Goal: Information Seeking & Learning: Learn about a topic

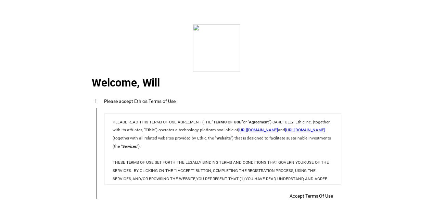
scroll to position [51, 0]
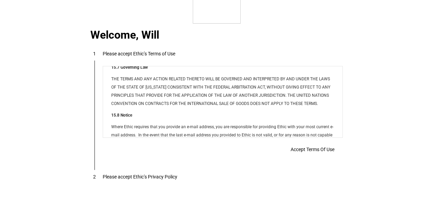
scroll to position [5539, 0]
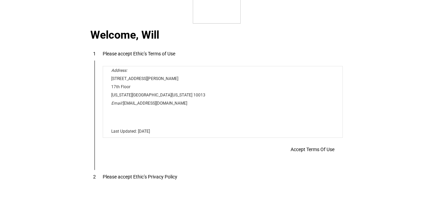
click at [306, 148] on span "Accept Terms Of Use" at bounding box center [312, 149] width 44 height 5
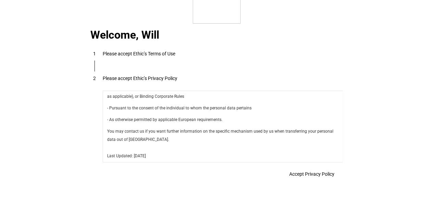
scroll to position [2434, 0]
click at [311, 180] on span at bounding box center [312, 174] width 62 height 16
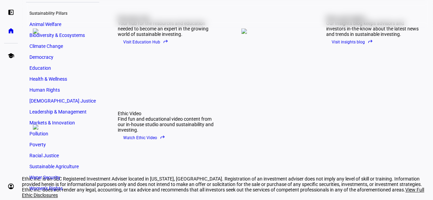
scroll to position [0, 0]
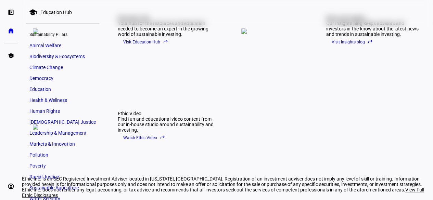
click at [42, 45] on span "Animal Welfare" at bounding box center [45, 45] width 32 height 5
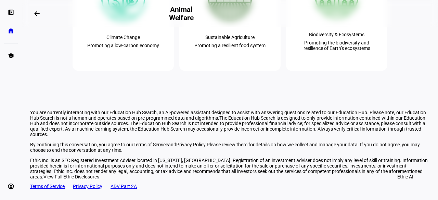
scroll to position [743, 0]
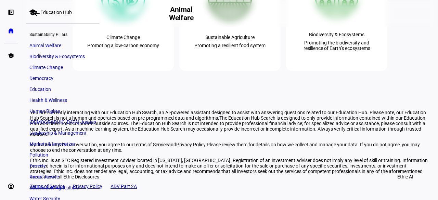
click at [44, 10] on div "Education Hub" at bounding box center [55, 12] width 31 height 5
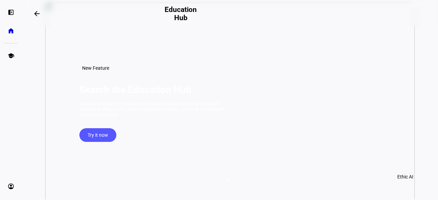
scroll to position [29, 0]
click at [101, 146] on span "Try it now" at bounding box center [98, 140] width 21 height 14
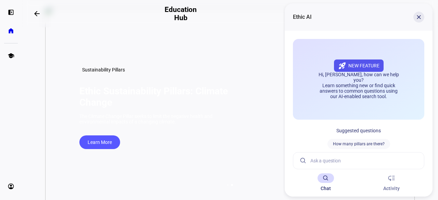
click at [416, 16] on span at bounding box center [418, 17] width 16 height 16
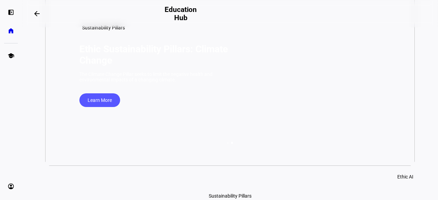
scroll to position [71, 0]
drag, startPoint x: 172, startPoint y: 46, endPoint x: 114, endPoint y: 66, distance: 62.2
click at [114, 66] on h1 "Ethic Sustainability Pillars: Climate Change" at bounding box center [164, 54] width 171 height 23
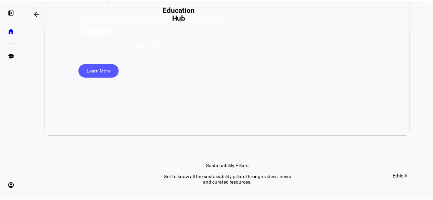
scroll to position [0, 0]
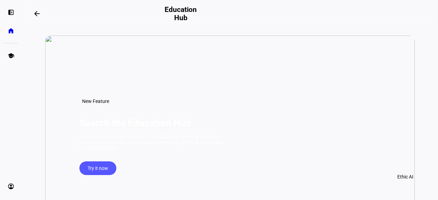
click at [11, 30] on eth-mat-symbol "home" at bounding box center [11, 30] width 7 height 7
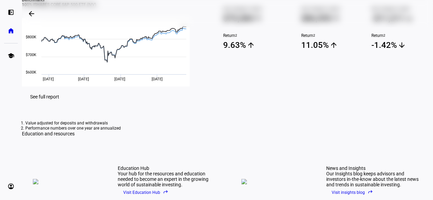
scroll to position [132, 0]
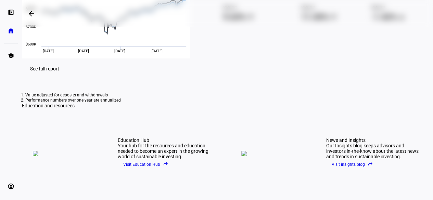
click at [59, 71] on span "See full report" at bounding box center [44, 68] width 29 height 5
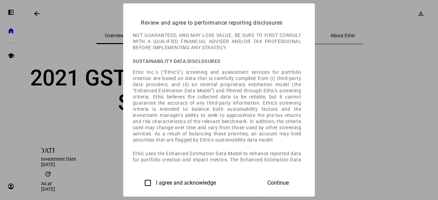
scroll to position [342, 0]
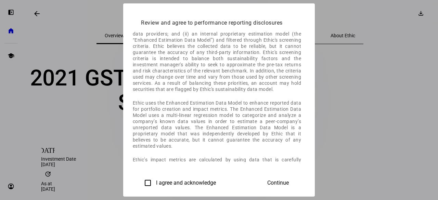
click at [155, 186] on label "I agree and acknowledge" at bounding box center [185, 183] width 61 height 6
click at [141, 188] on input "I agree and acknowledge" at bounding box center [148, 183] width 14 height 14
checkbox input "true"
click at [289, 186] on span "Continue" at bounding box center [278, 183] width 22 height 6
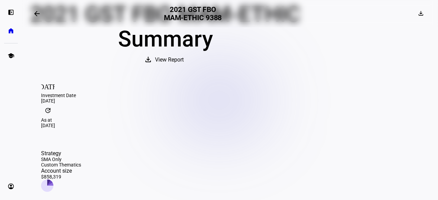
scroll to position [0, 0]
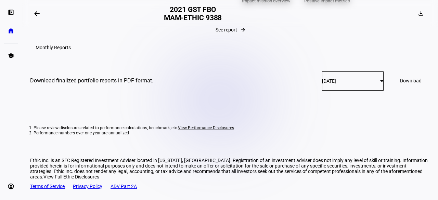
scroll to position [1360, 0]
click at [11, 12] on eth-mat-symbol "left_panel_open" at bounding box center [11, 12] width 7 height 7
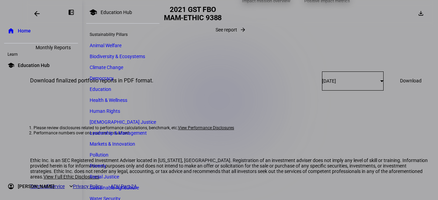
click at [40, 67] on span "Education Hub" at bounding box center [34, 65] width 32 height 7
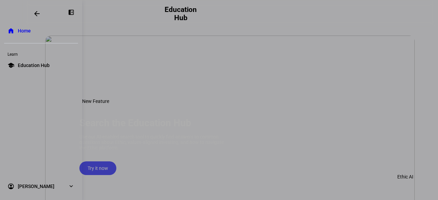
click at [200, 129] on div at bounding box center [219, 100] width 438 height 200
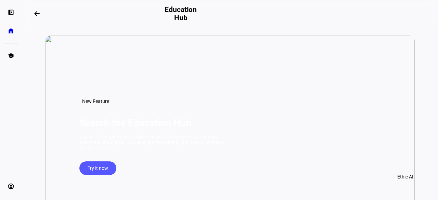
click at [103, 175] on span "Try it now" at bounding box center [98, 168] width 21 height 14
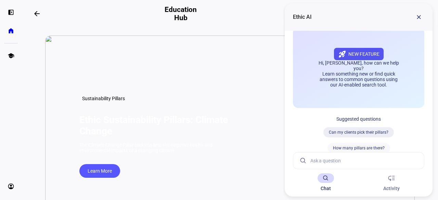
scroll to position [10, 0]
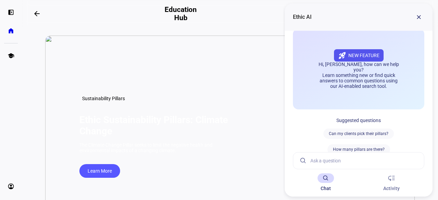
drag, startPoint x: 388, startPoint y: 175, endPoint x: 259, endPoint y: 28, distance: 195.4
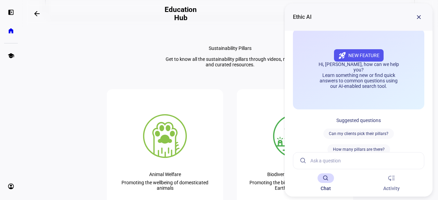
scroll to position [223, 0]
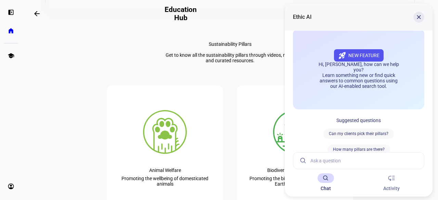
click at [419, 15] on span at bounding box center [418, 17] width 16 height 16
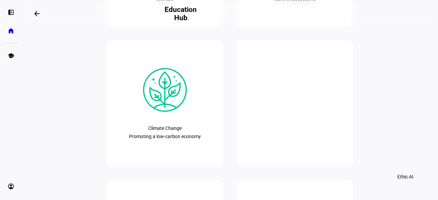
scroll to position [280, 0]
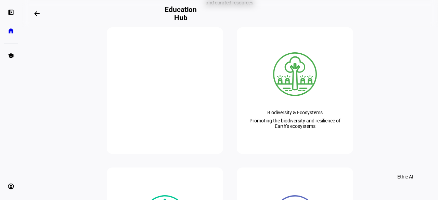
click at [167, 125] on plt-pillar-card "Animal Welfare Promoting the wellbeing of domesticated animals" at bounding box center [165, 90] width 116 height 127
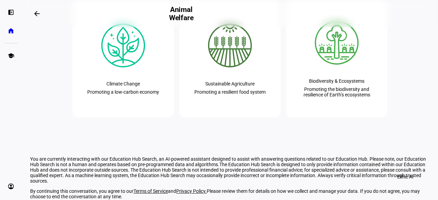
scroll to position [757, 0]
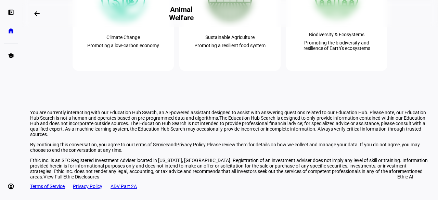
drag, startPoint x: 299, startPoint y: 135, endPoint x: 32, endPoint y: 115, distance: 267.2
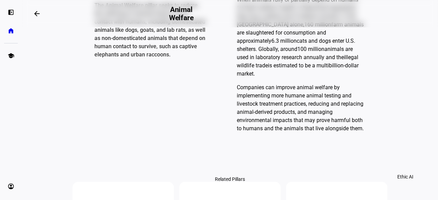
scroll to position [484, 0]
click at [231, 40] on div "Diving deeper The Animal Welfare pillar seeks to reduce the suffering of animal…" at bounding box center [230, 61] width 315 height 186
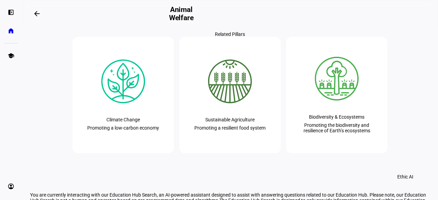
scroll to position [629, 0]
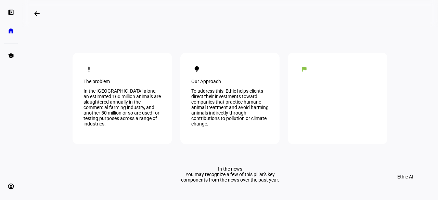
scroll to position [0, 0]
